Goal: Task Accomplishment & Management: Manage account settings

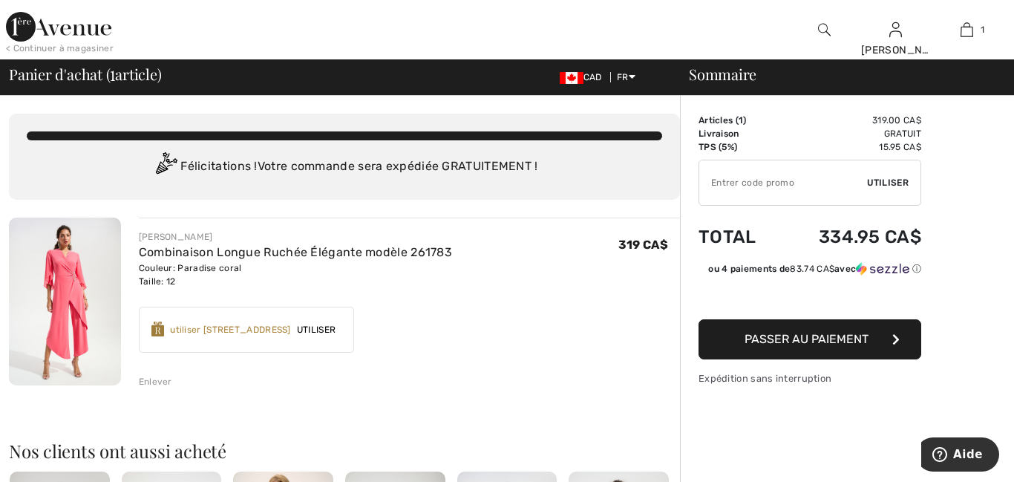
click at [157, 380] on div "Enlever" at bounding box center [155, 381] width 33 height 13
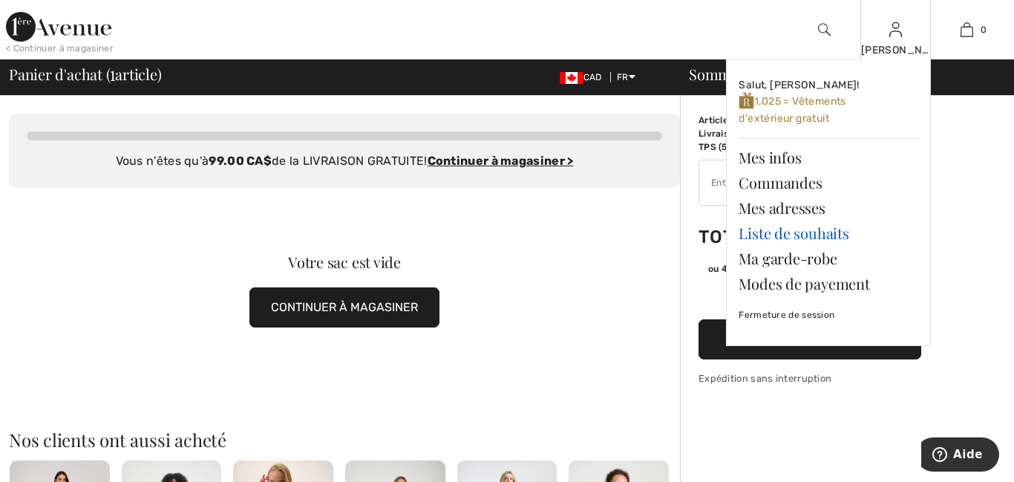
click at [831, 229] on link "Liste de souhaits" at bounding box center [828, 232] width 180 height 25
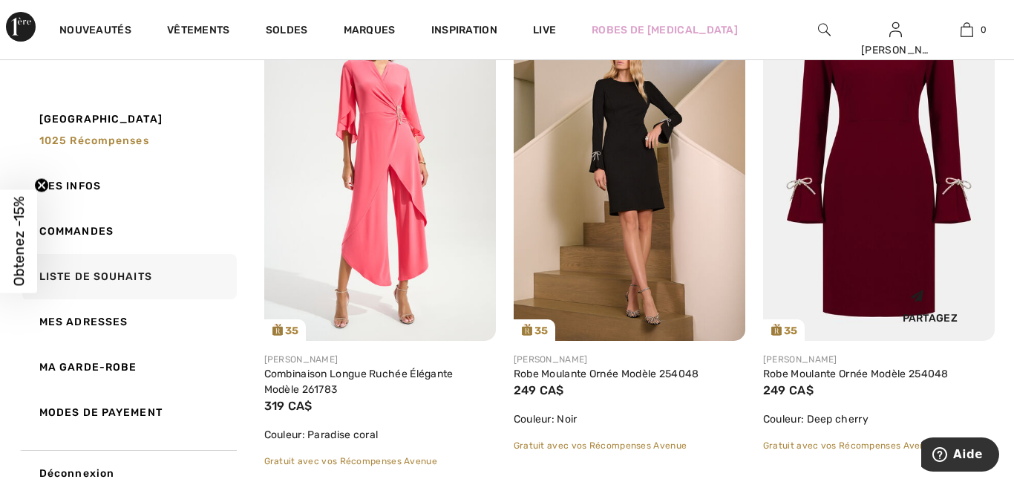
click at [929, 191] on img at bounding box center [879, 166] width 232 height 347
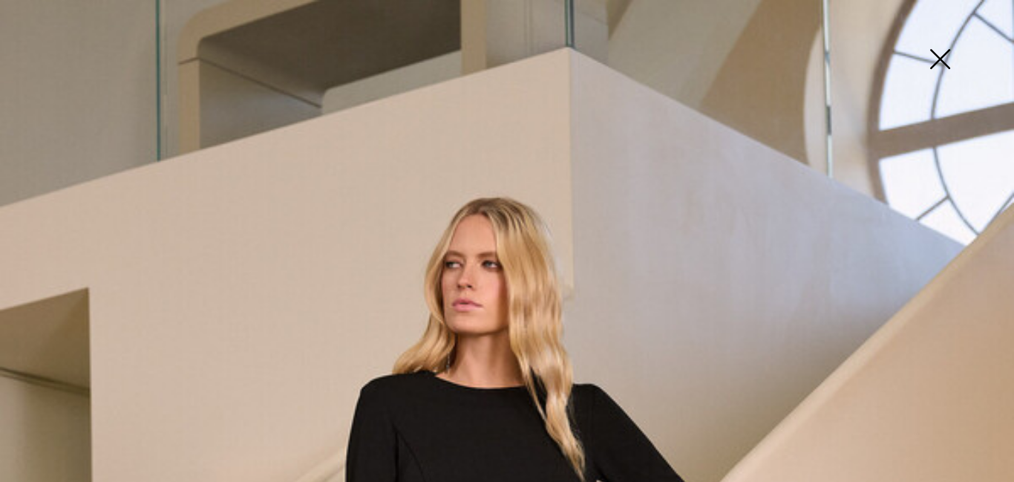
scroll to position [30, 0]
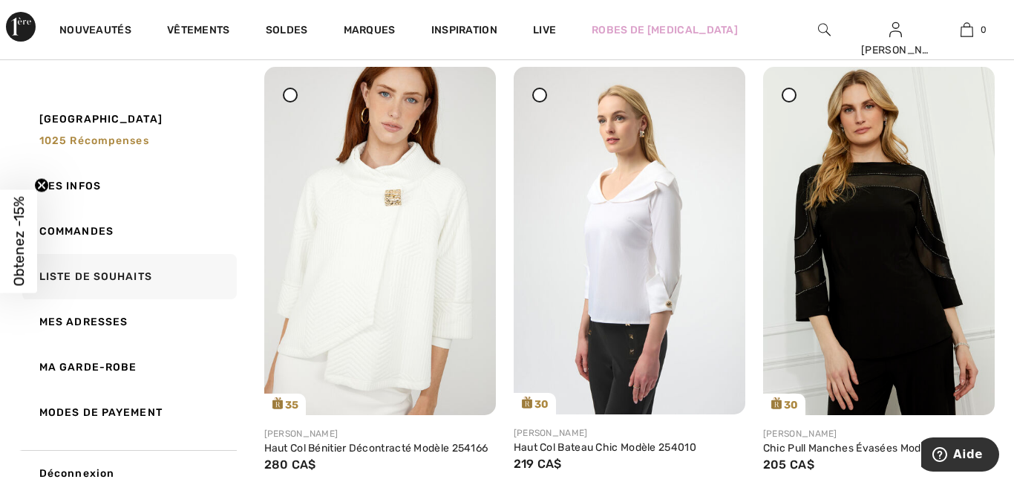
scroll to position [1187, 0]
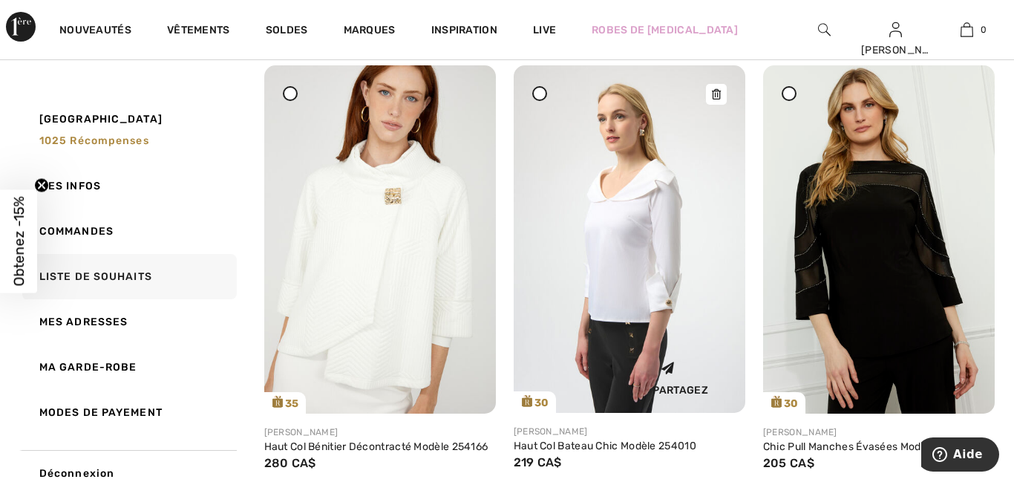
click at [658, 254] on img at bounding box center [630, 238] width 232 height 347
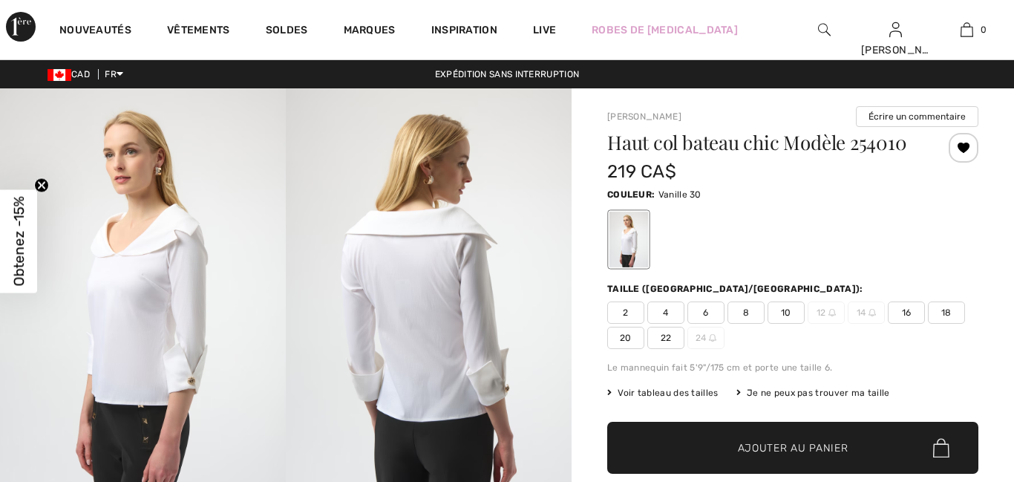
checkbox input "true"
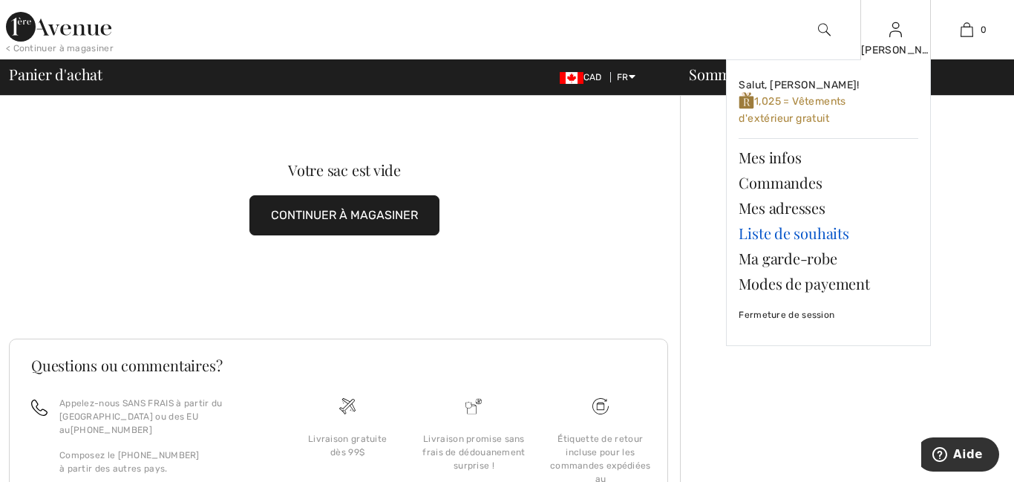
click at [842, 231] on link "Liste de souhaits" at bounding box center [828, 232] width 180 height 25
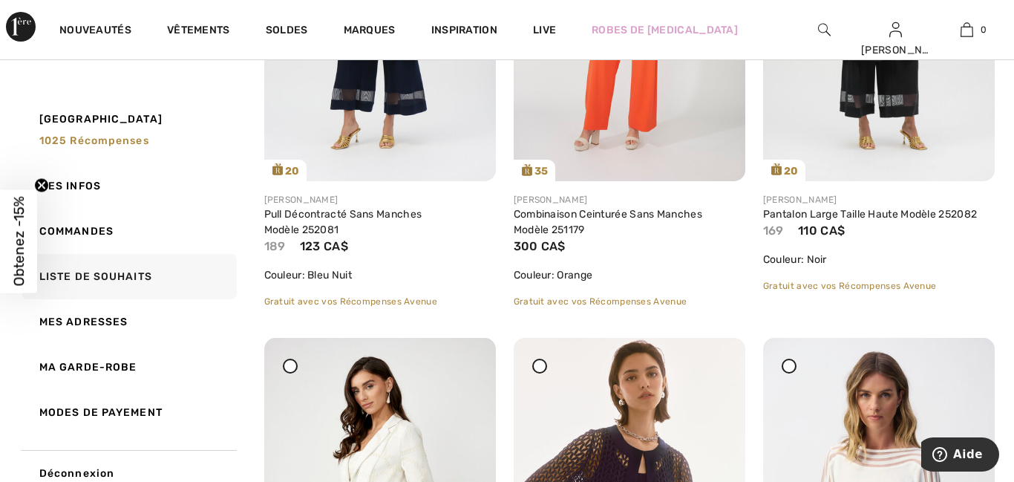
scroll to position [2850, 0]
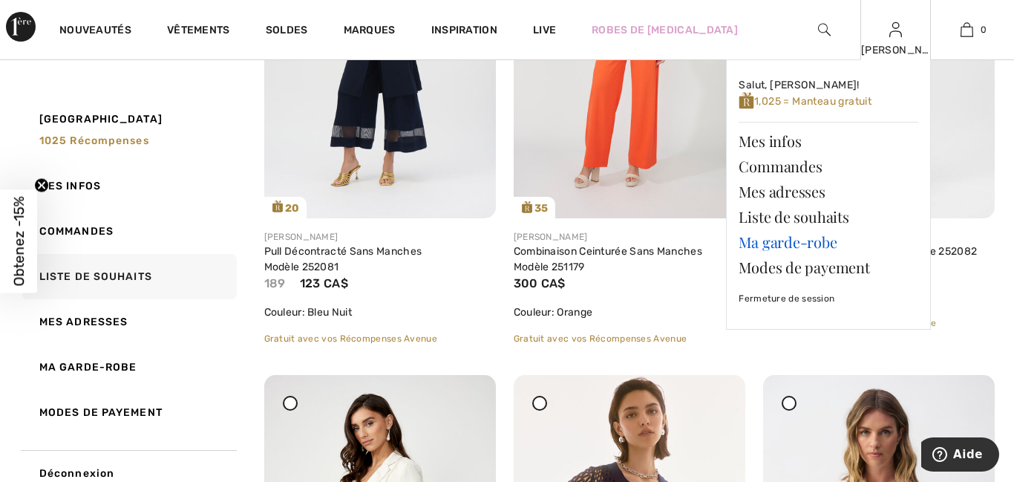
click at [889, 248] on link "Ma garde-robe" at bounding box center [828, 241] width 180 height 25
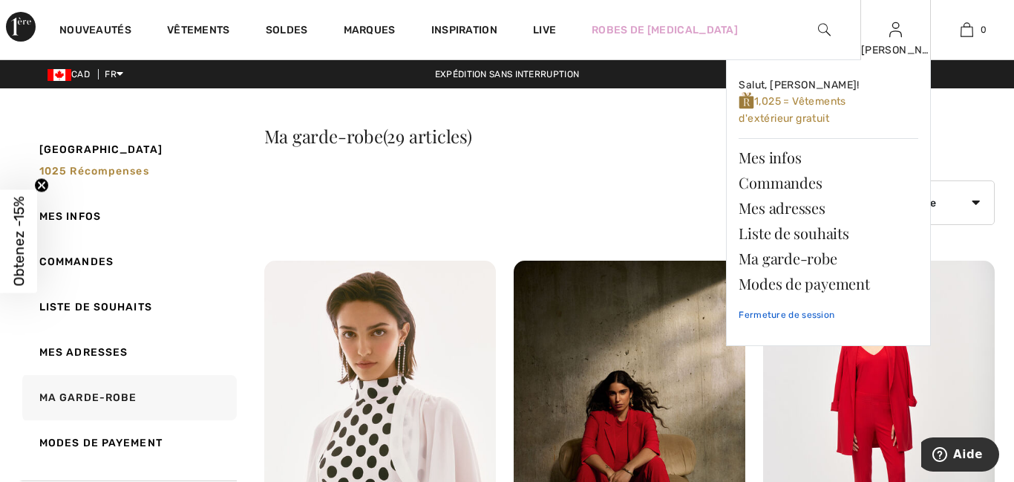
click at [818, 316] on link "Fermeture de session" at bounding box center [828, 314] width 180 height 37
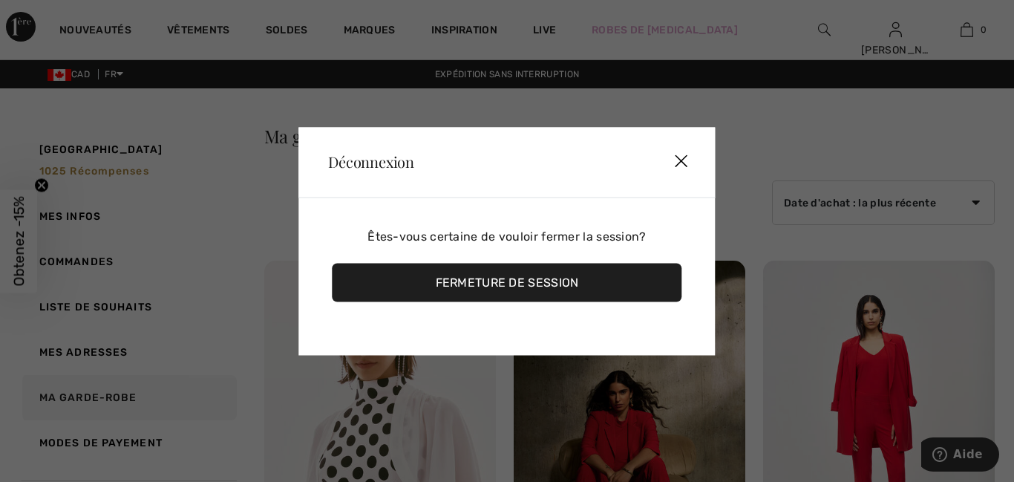
click at [627, 277] on div "Fermeture de session" at bounding box center [507, 282] width 350 height 39
